Goal: Check status: Check status

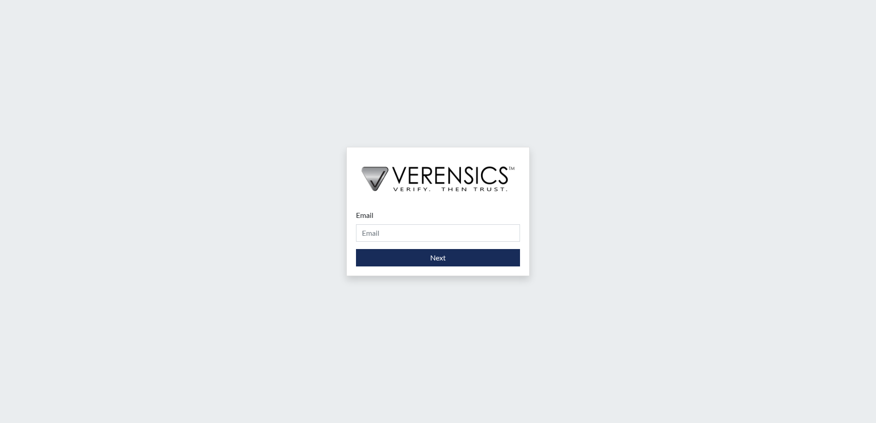
click at [513, 24] on div "Email Please provide your email address. Next" at bounding box center [438, 211] width 876 height 423
click at [442, 232] on input "Email" at bounding box center [438, 232] width 164 height 17
type input "[PERSON_NAME][EMAIL_ADDRESS][PERSON_NAME][DOMAIN_NAME]"
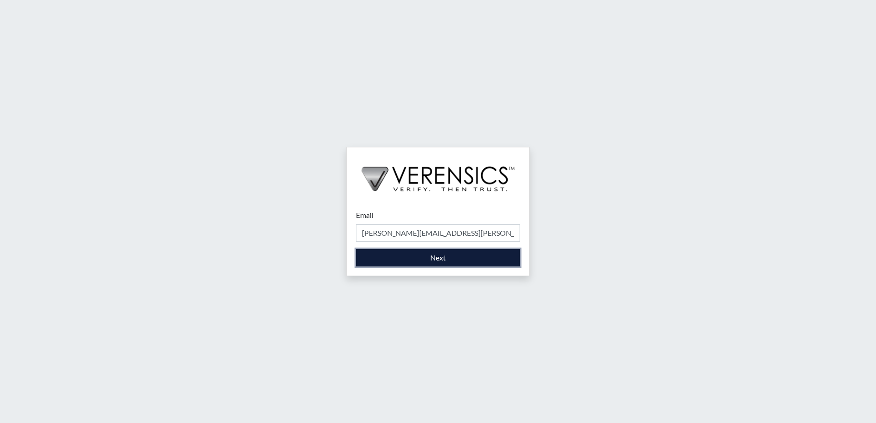
click at [423, 262] on button "Next" at bounding box center [438, 257] width 164 height 17
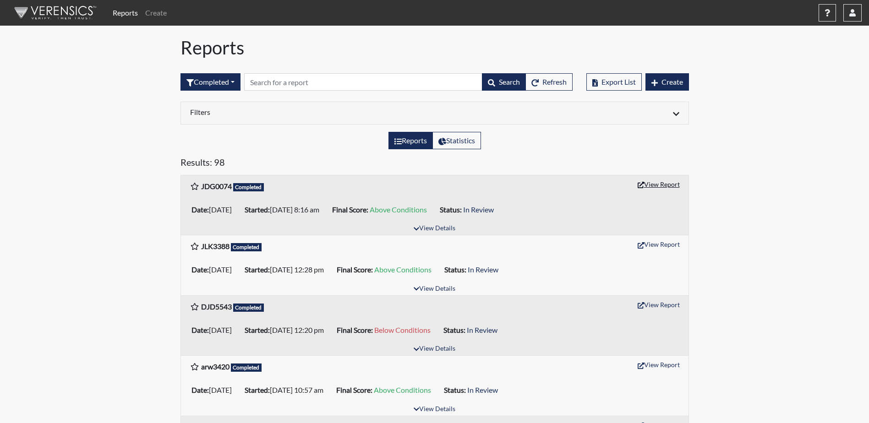
click at [653, 189] on button "View Report" at bounding box center [658, 184] width 50 height 14
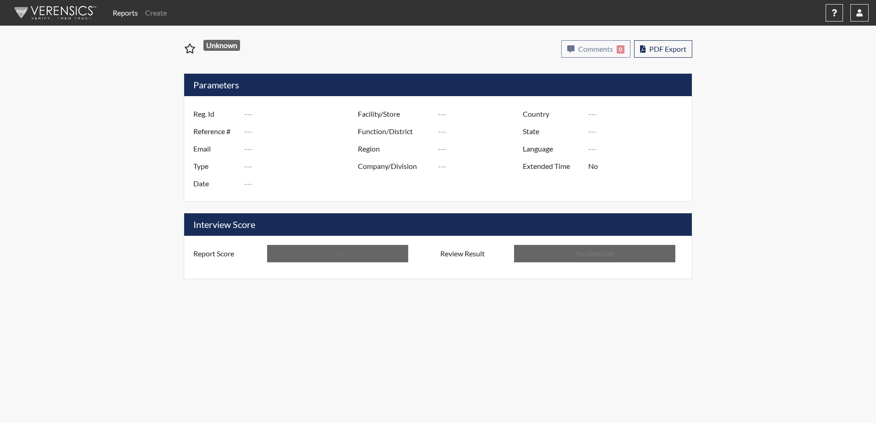
type input "JDG0074"
type input "50952"
type input "---"
type input "Corrections Pre-Employment"
type input "Aug 27, 2025"
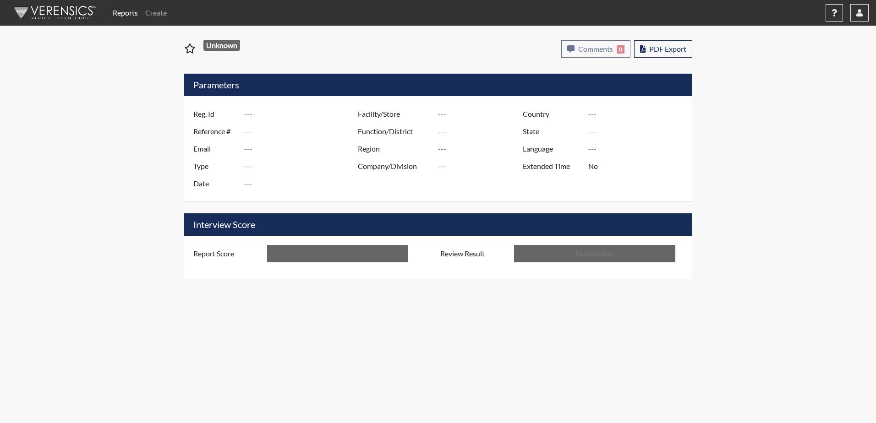
type input "[PERSON_NAME] PDC"
type input "[GEOGRAPHIC_DATA]"
type input "[US_STATE]"
type input "English"
type input "Above Conditions"
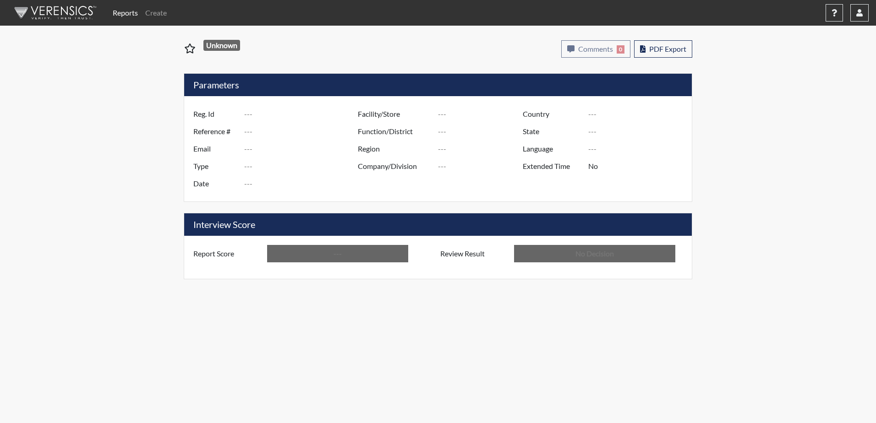
type input "In Review"
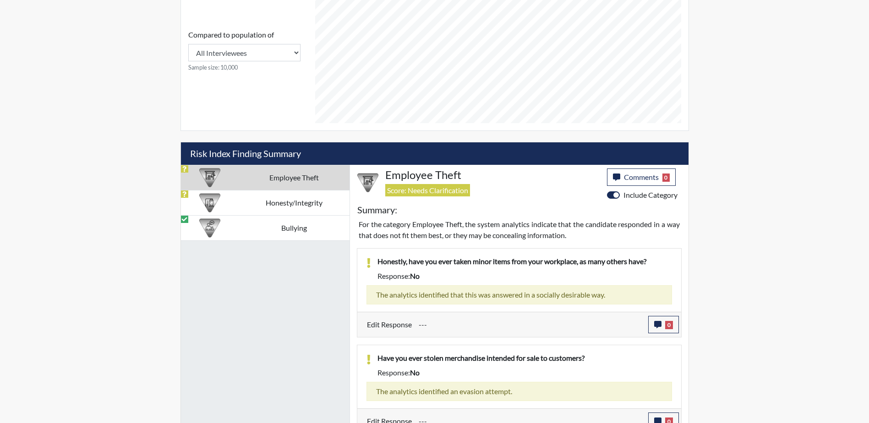
scroll to position [424, 0]
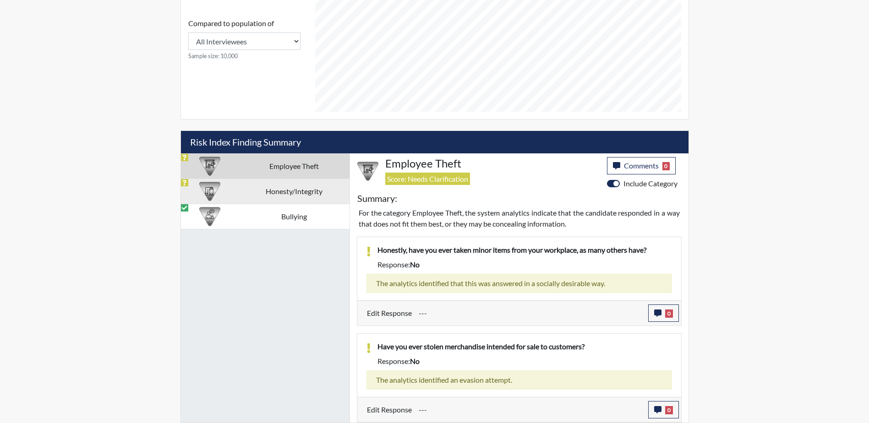
click at [241, 192] on td "Honesty/Integrity" at bounding box center [294, 191] width 110 height 25
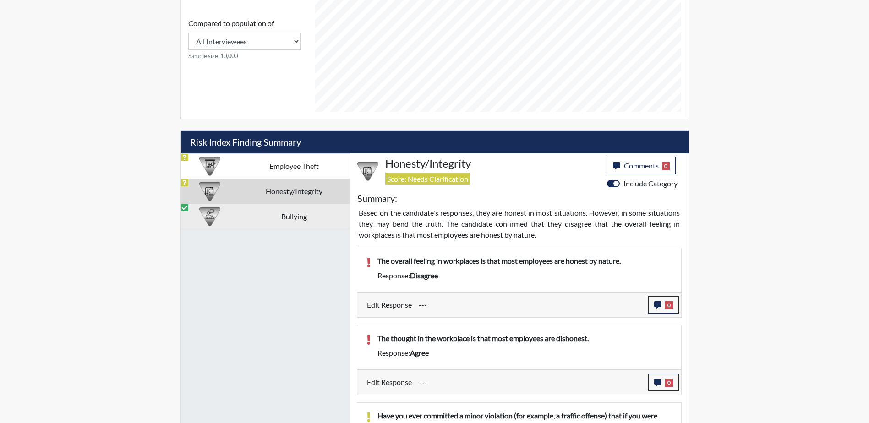
click at [269, 215] on td "Bullying" at bounding box center [294, 216] width 110 height 25
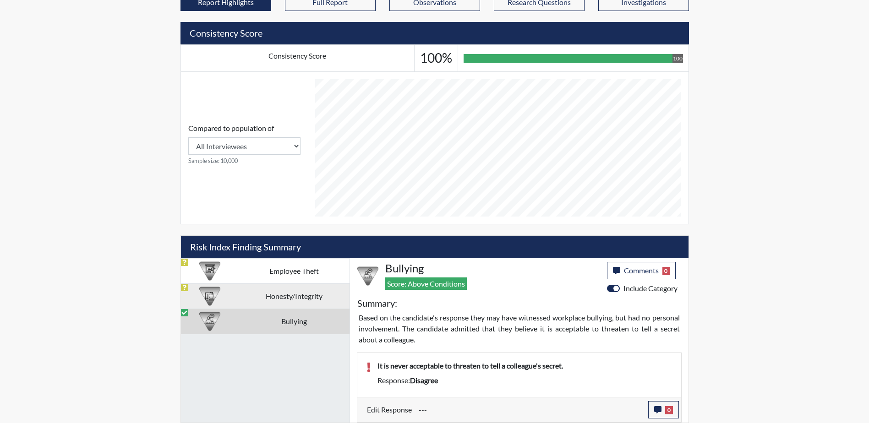
click at [271, 287] on td "Honesty/Integrity" at bounding box center [294, 295] width 110 height 25
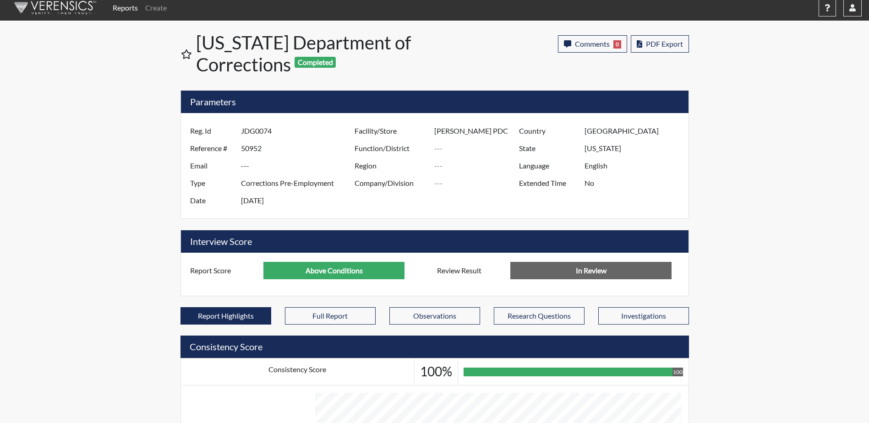
scroll to position [0, 0]
